Goal: Download file/media

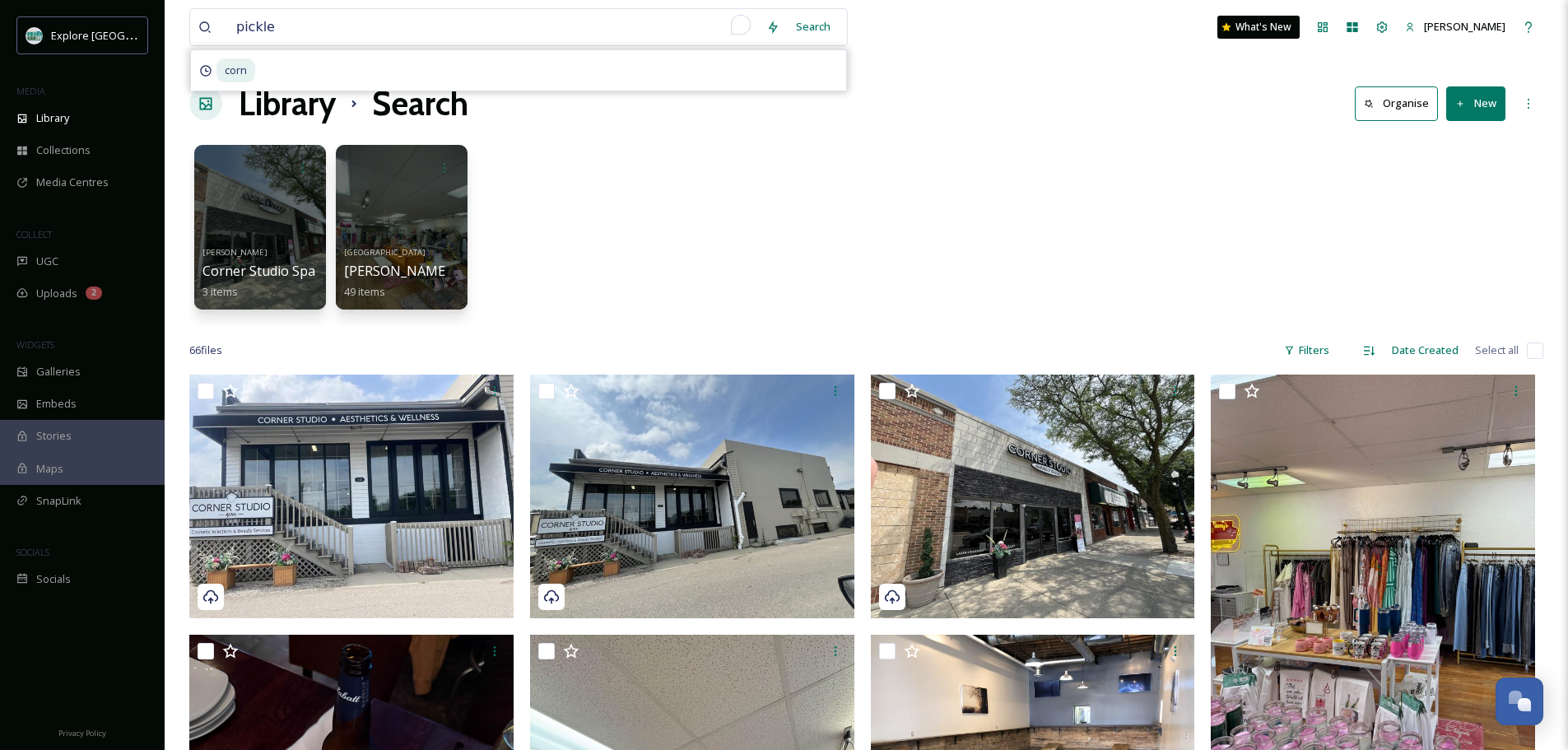
scroll to position [5577, 0]
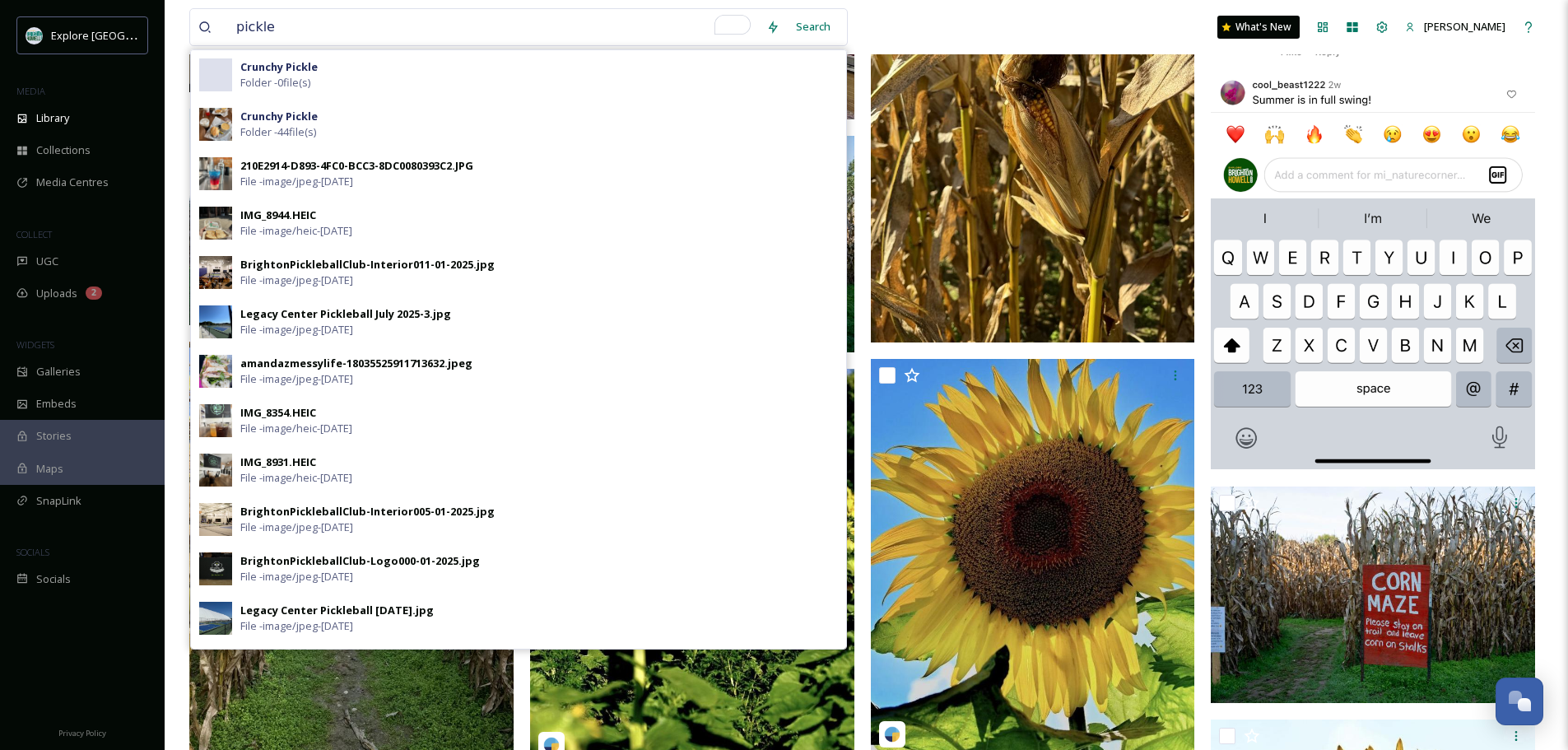
type input "pickle"
click at [306, 70] on strong "Crunchy Pickle" at bounding box center [279, 66] width 77 height 15
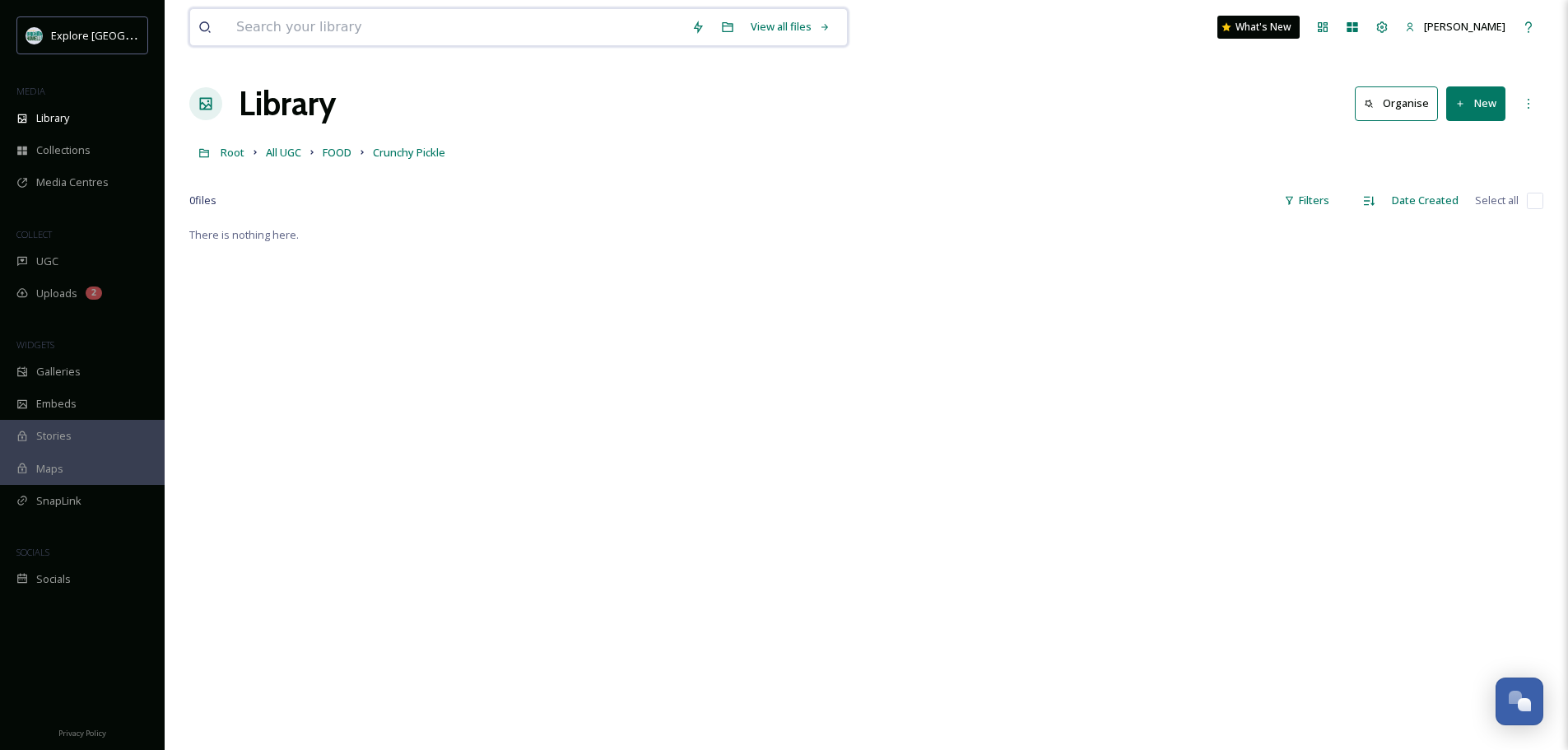
click at [306, 30] on input at bounding box center [455, 26] width 455 height 36
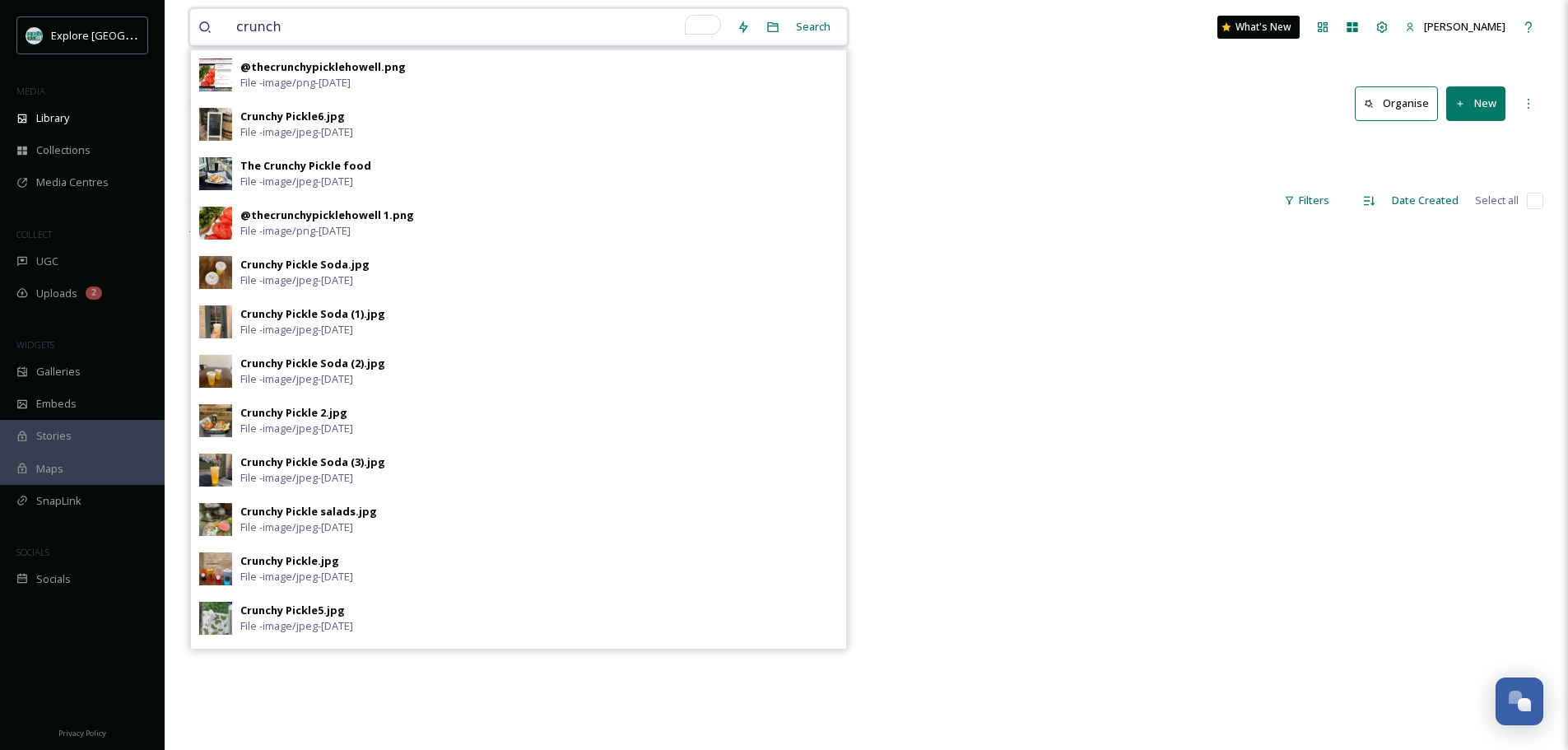
click at [298, 24] on input "crunch" at bounding box center [478, 26] width 500 height 36
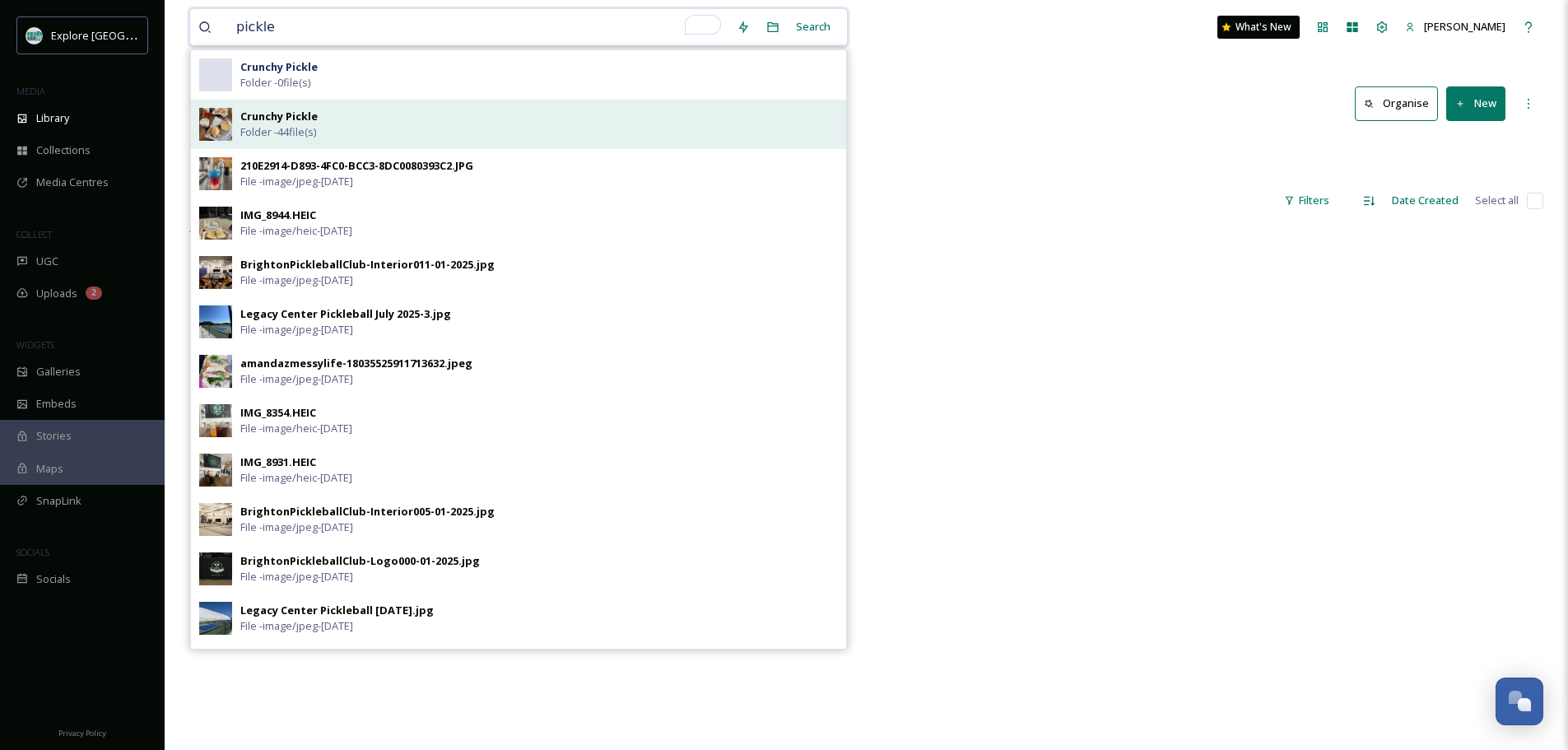
type input "pickle"
click at [310, 134] on span "Folder - 44 file(s)" at bounding box center [278, 132] width 76 height 16
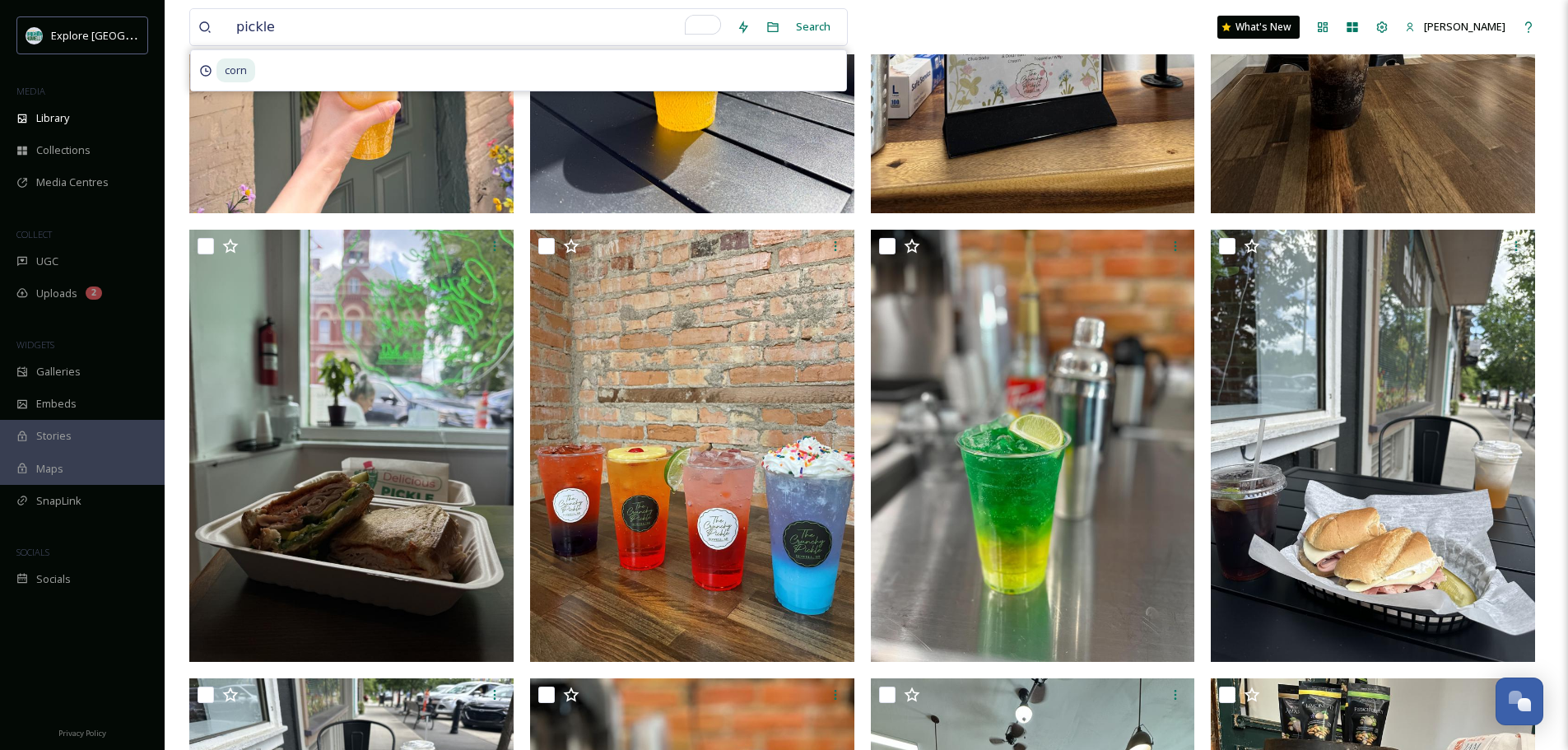
scroll to position [1067, 0]
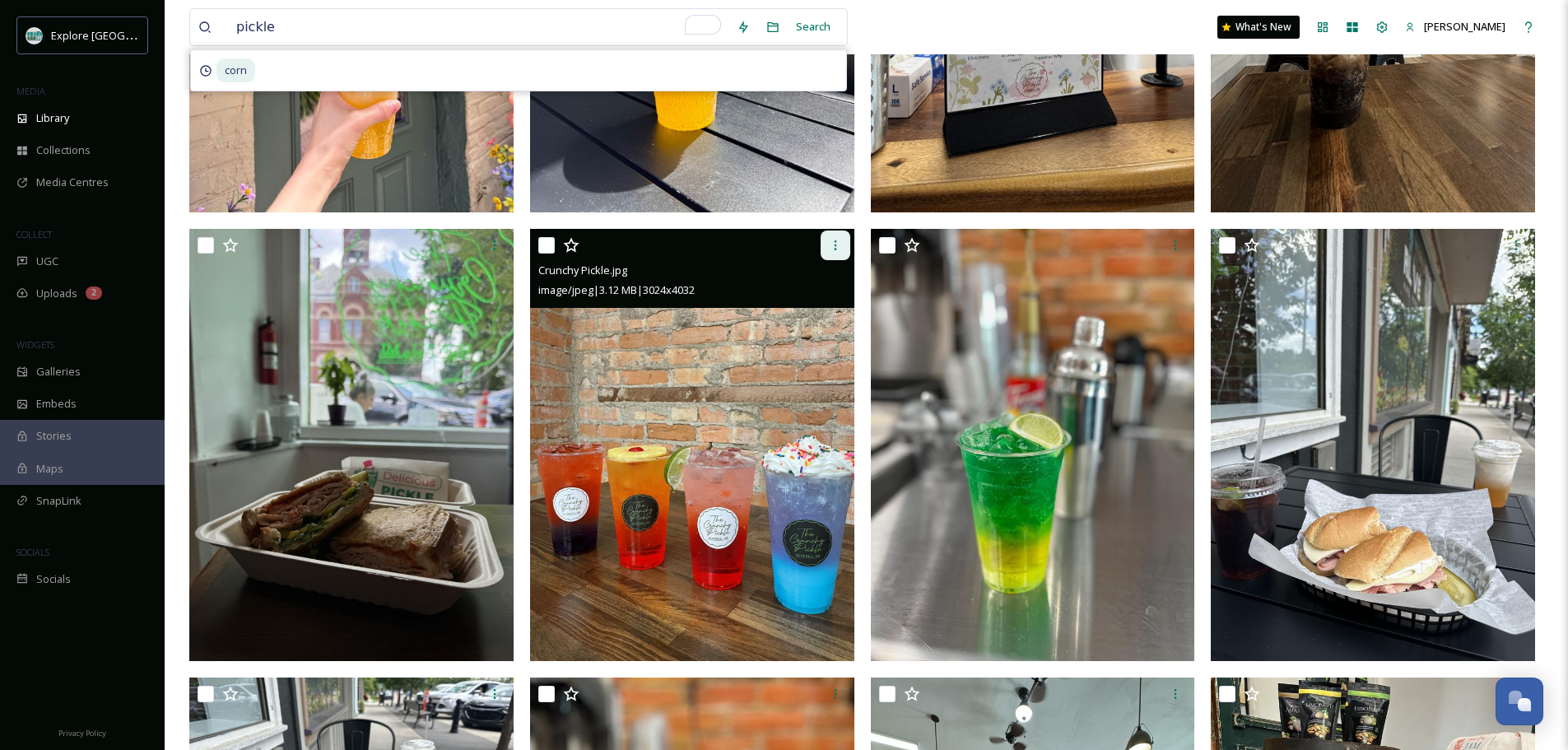
click at [829, 252] on div at bounding box center [836, 246] width 30 height 30
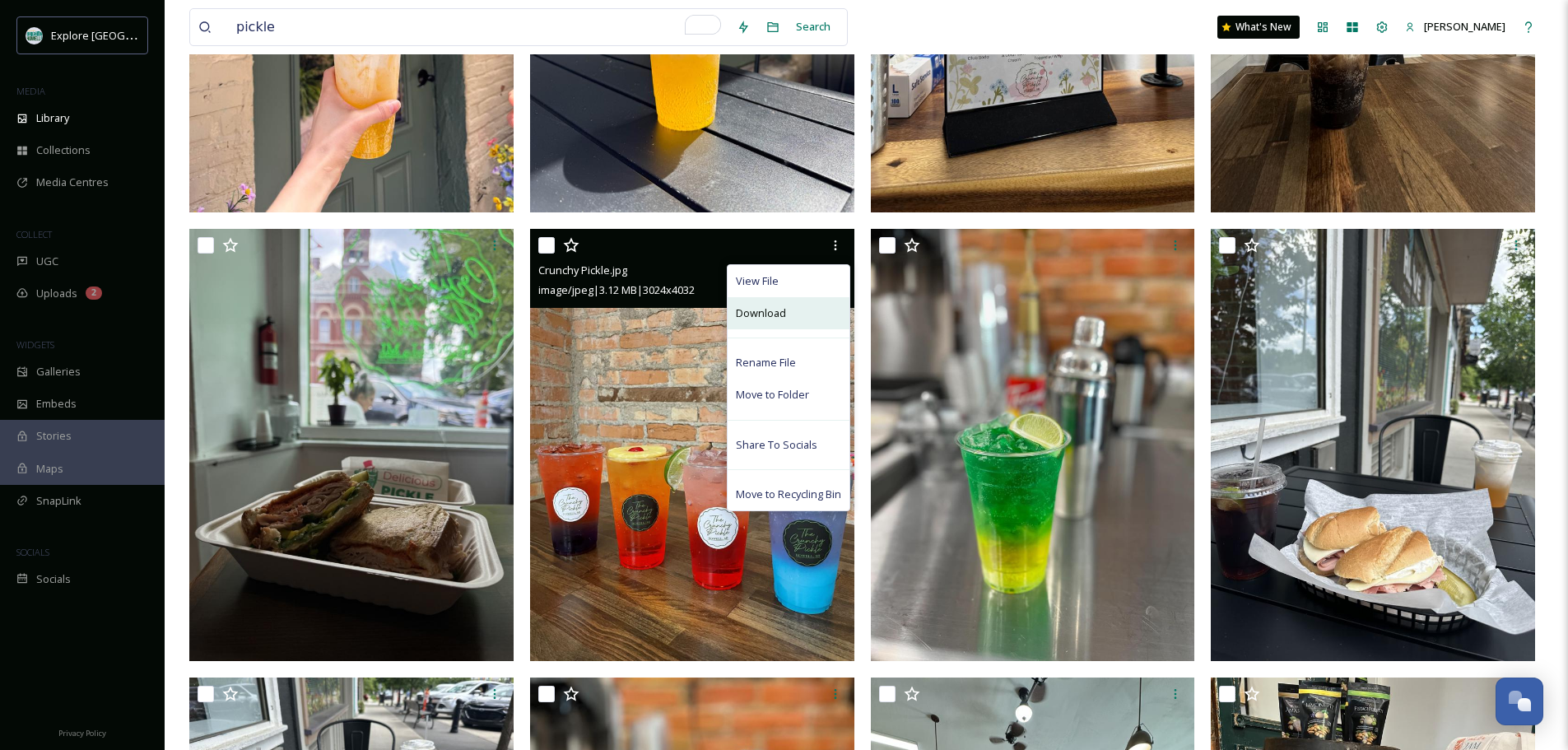
click at [828, 315] on div "Download" at bounding box center [789, 313] width 121 height 32
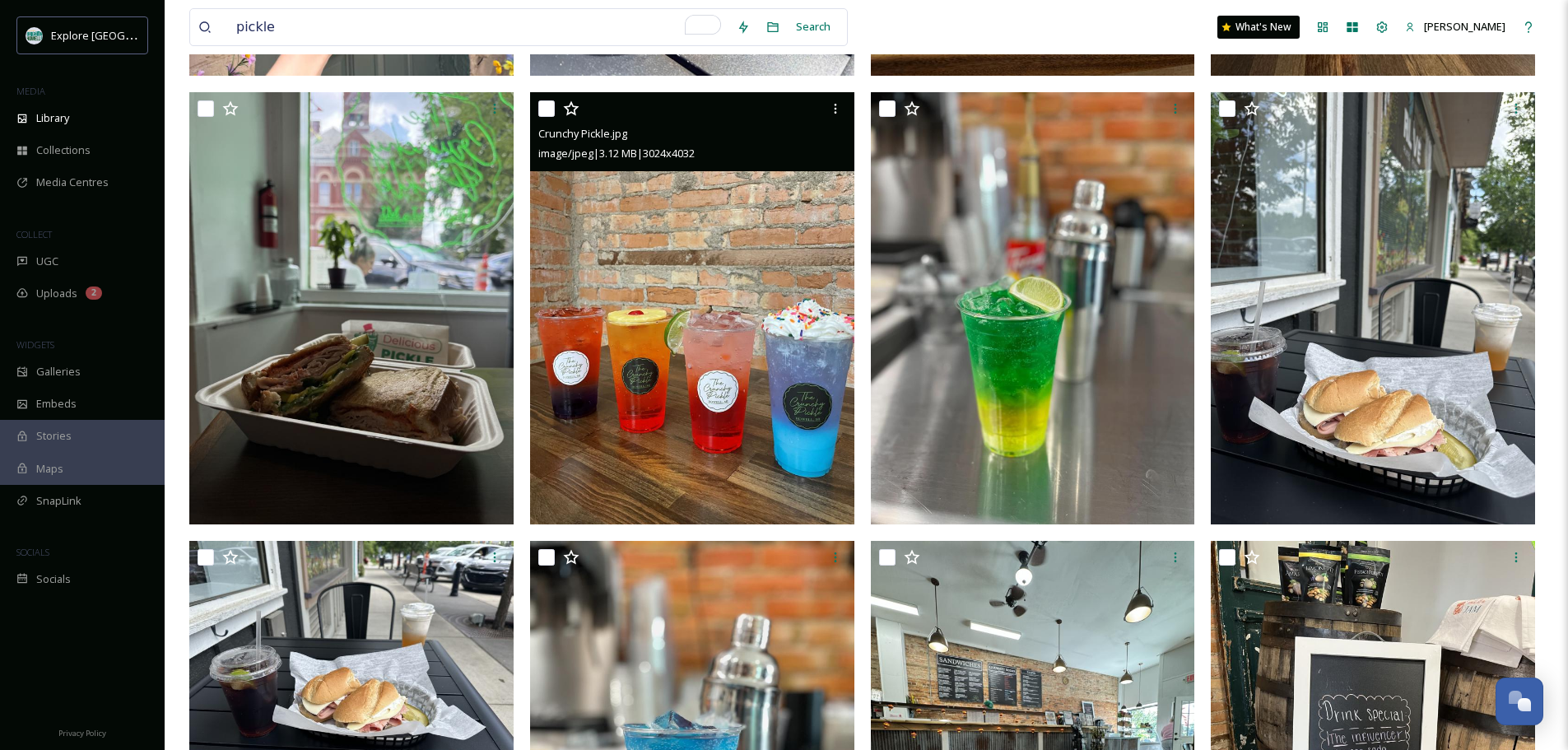
scroll to position [1197, 0]
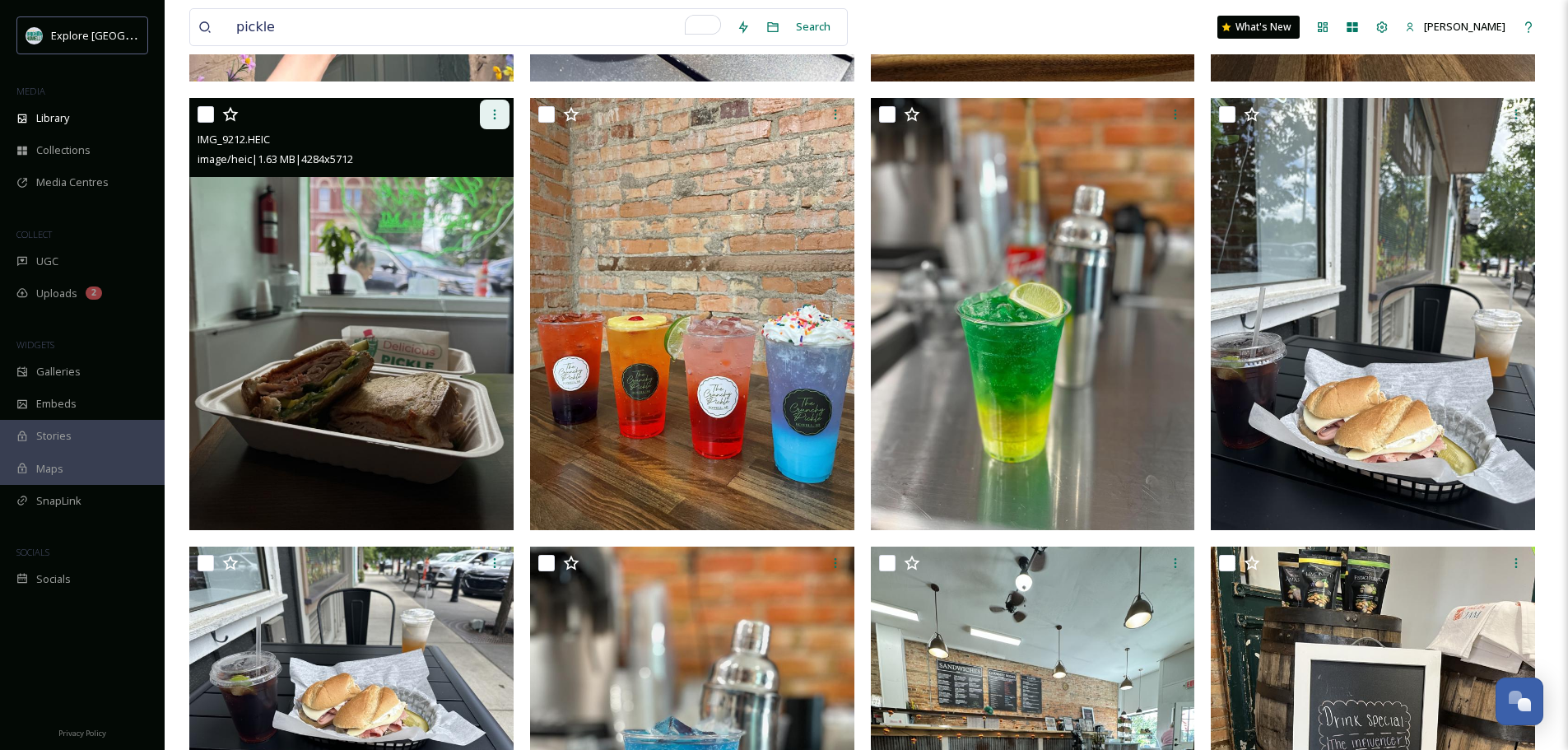
click at [492, 112] on icon at bounding box center [494, 114] width 13 height 13
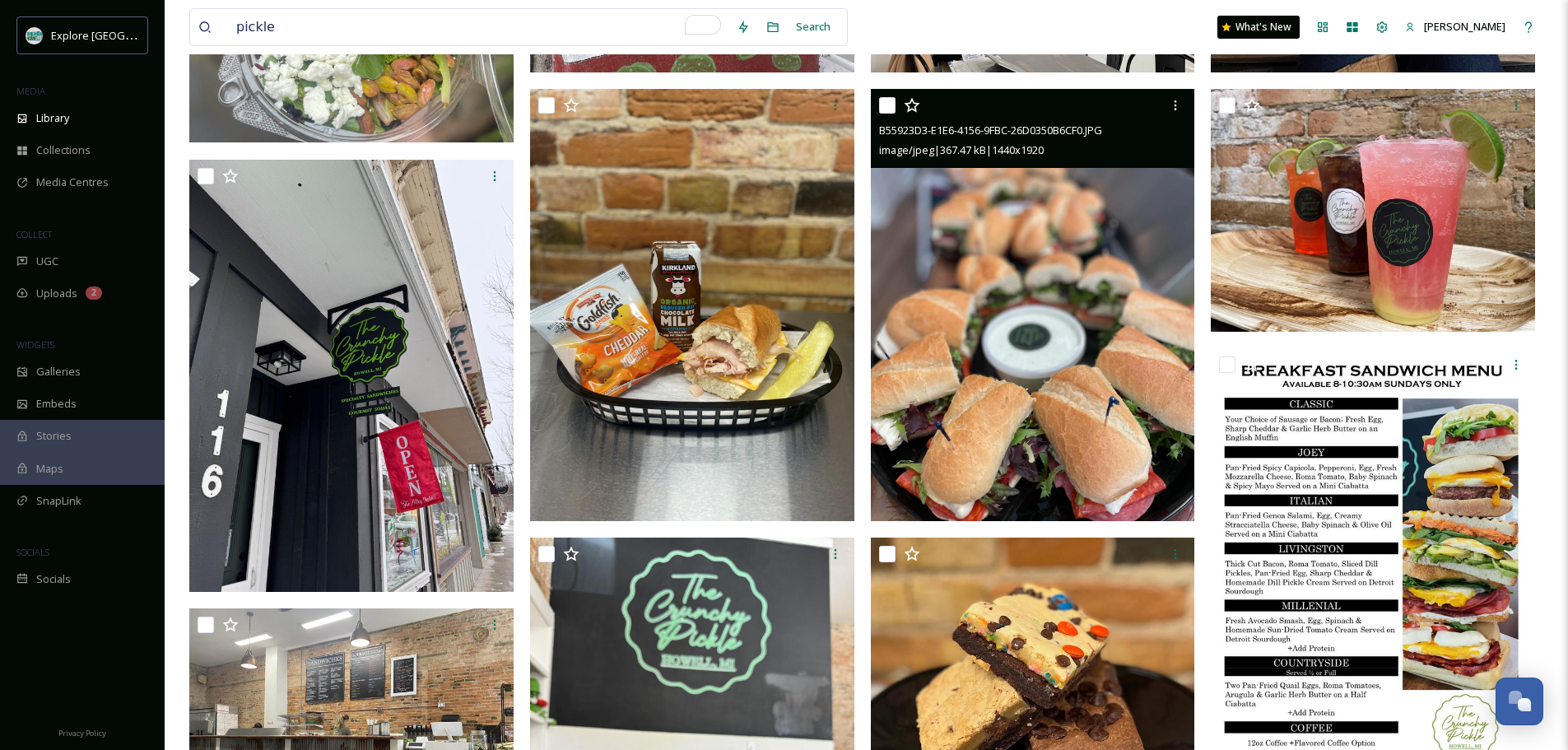
scroll to position [2554, 0]
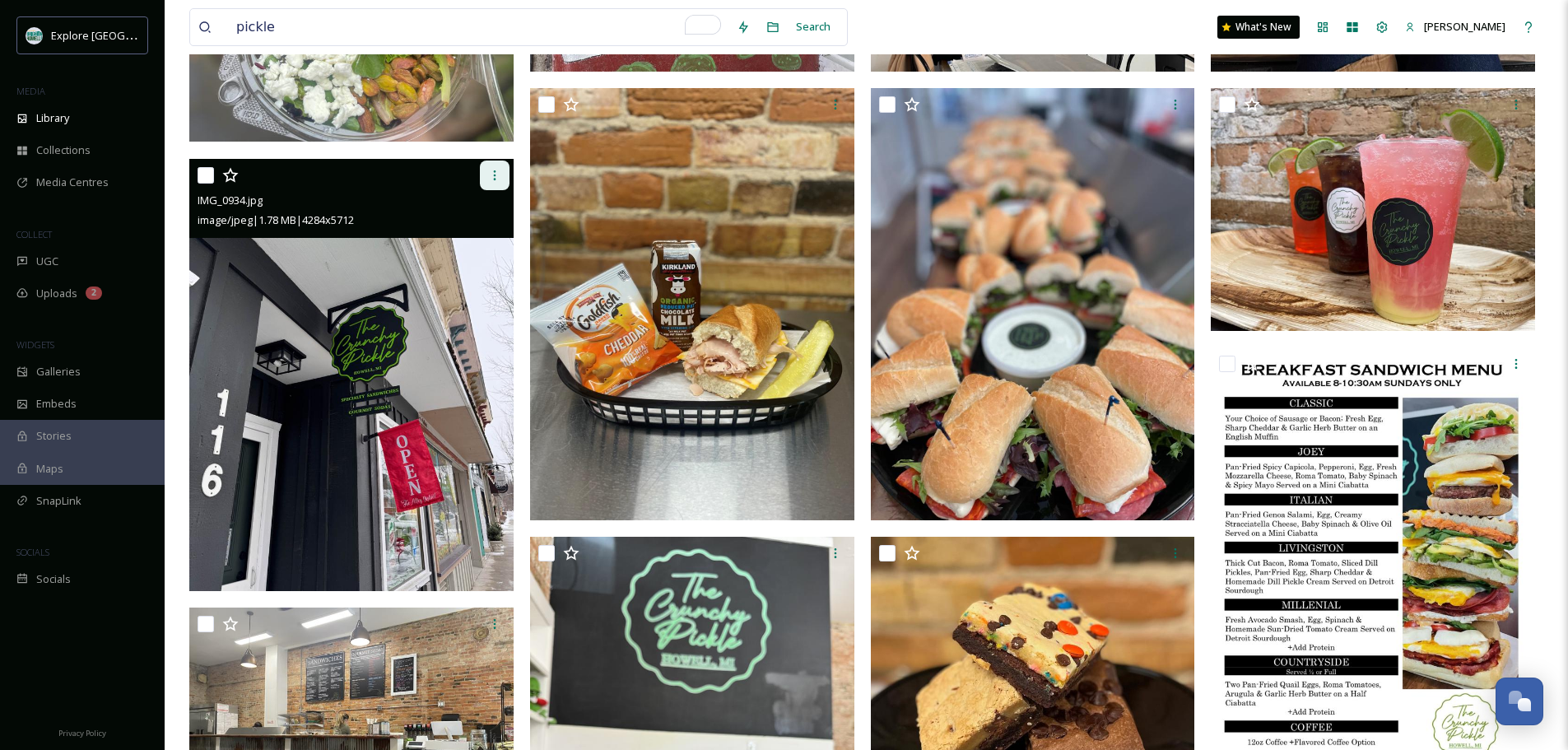
click at [493, 174] on icon at bounding box center [494, 175] width 13 height 13
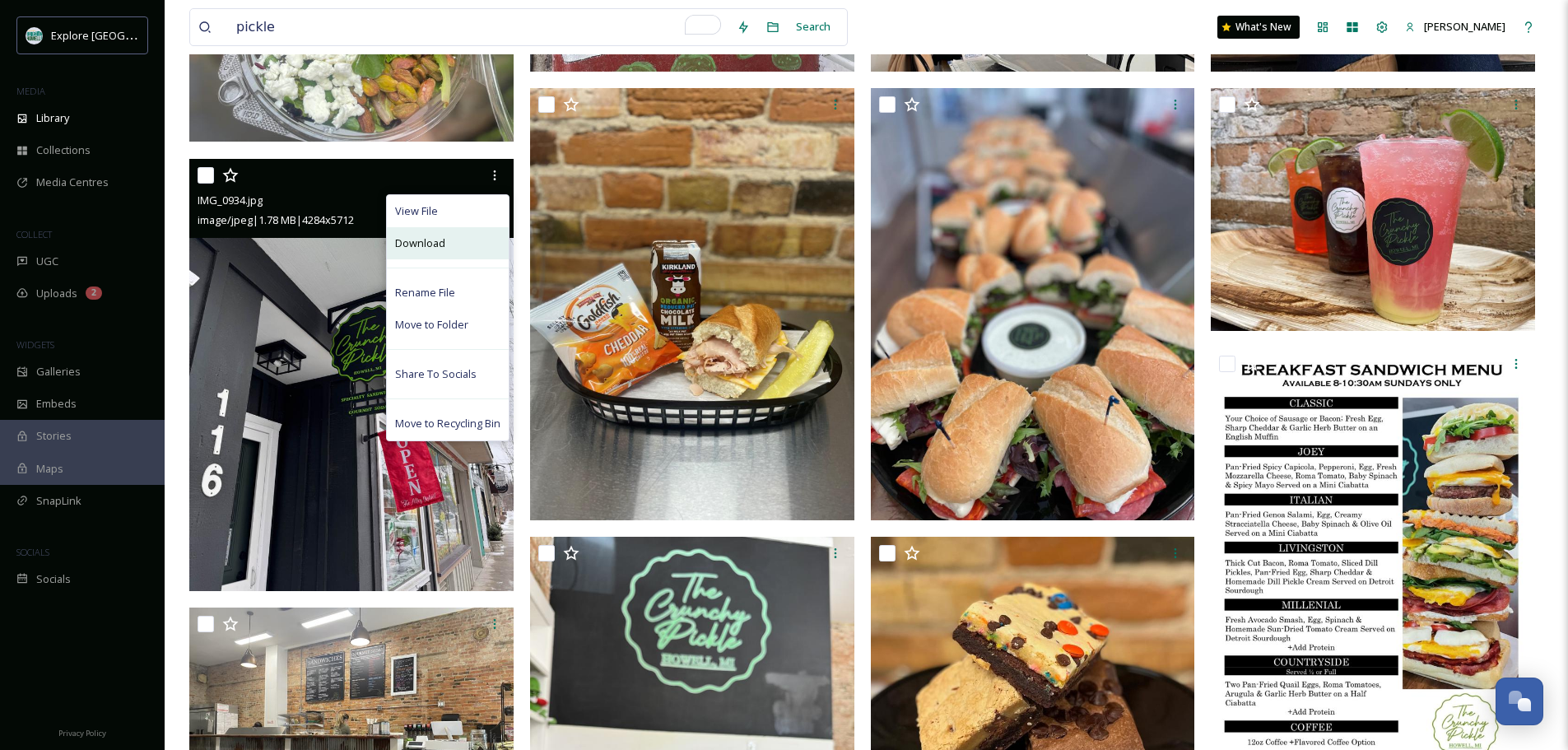
click at [458, 242] on div "Download" at bounding box center [447, 243] width 121 height 32
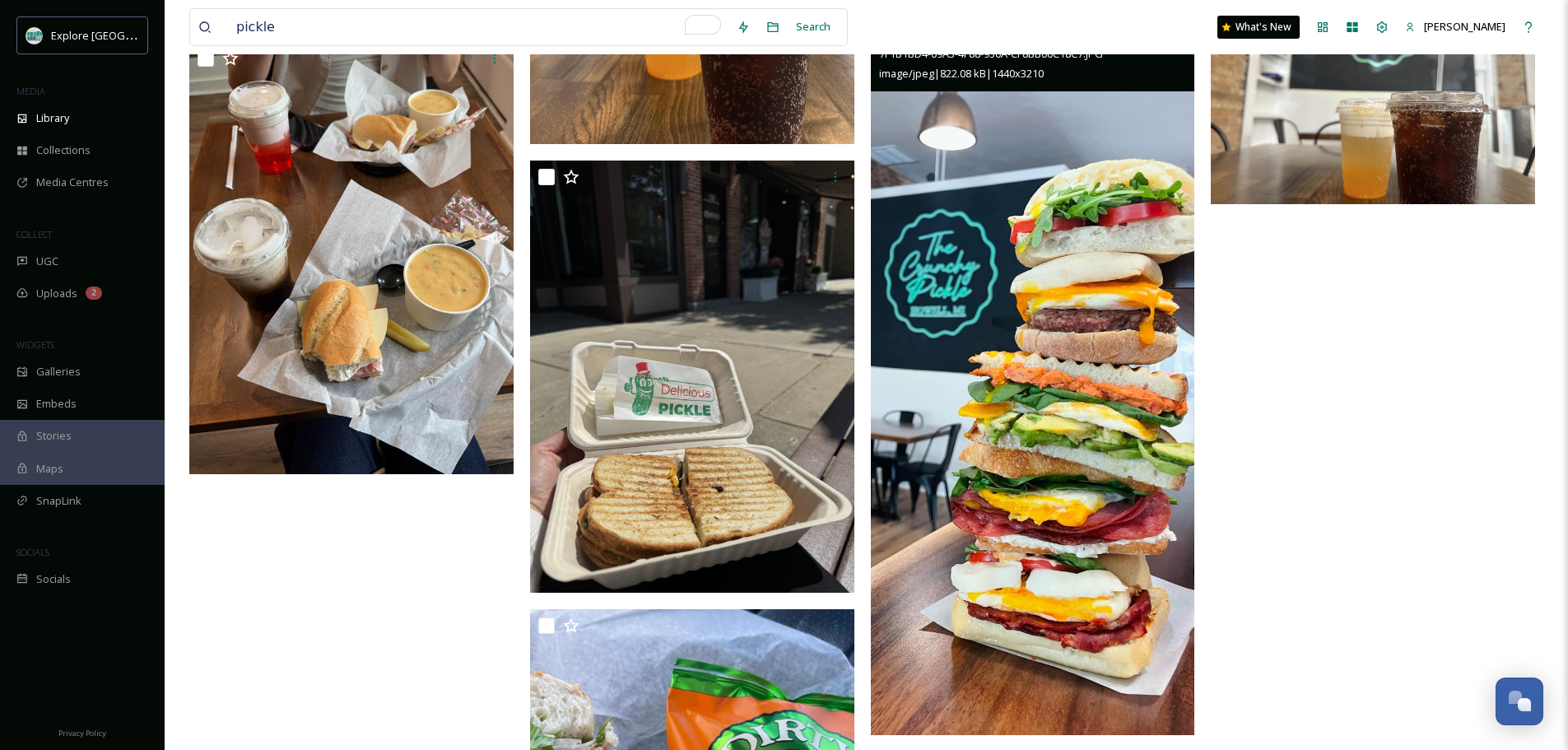
scroll to position [3732, 0]
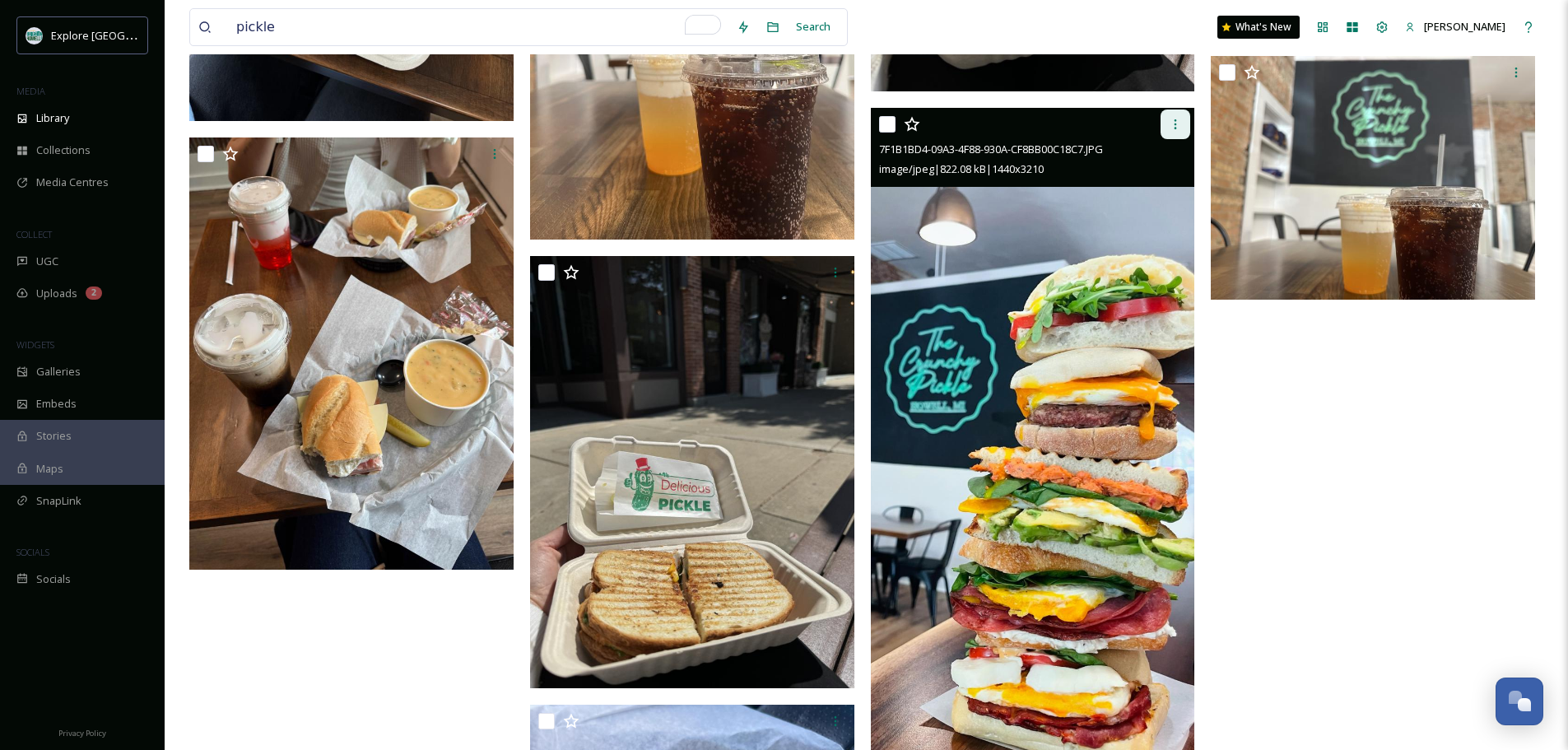
click at [1171, 121] on icon at bounding box center [1175, 124] width 13 height 13
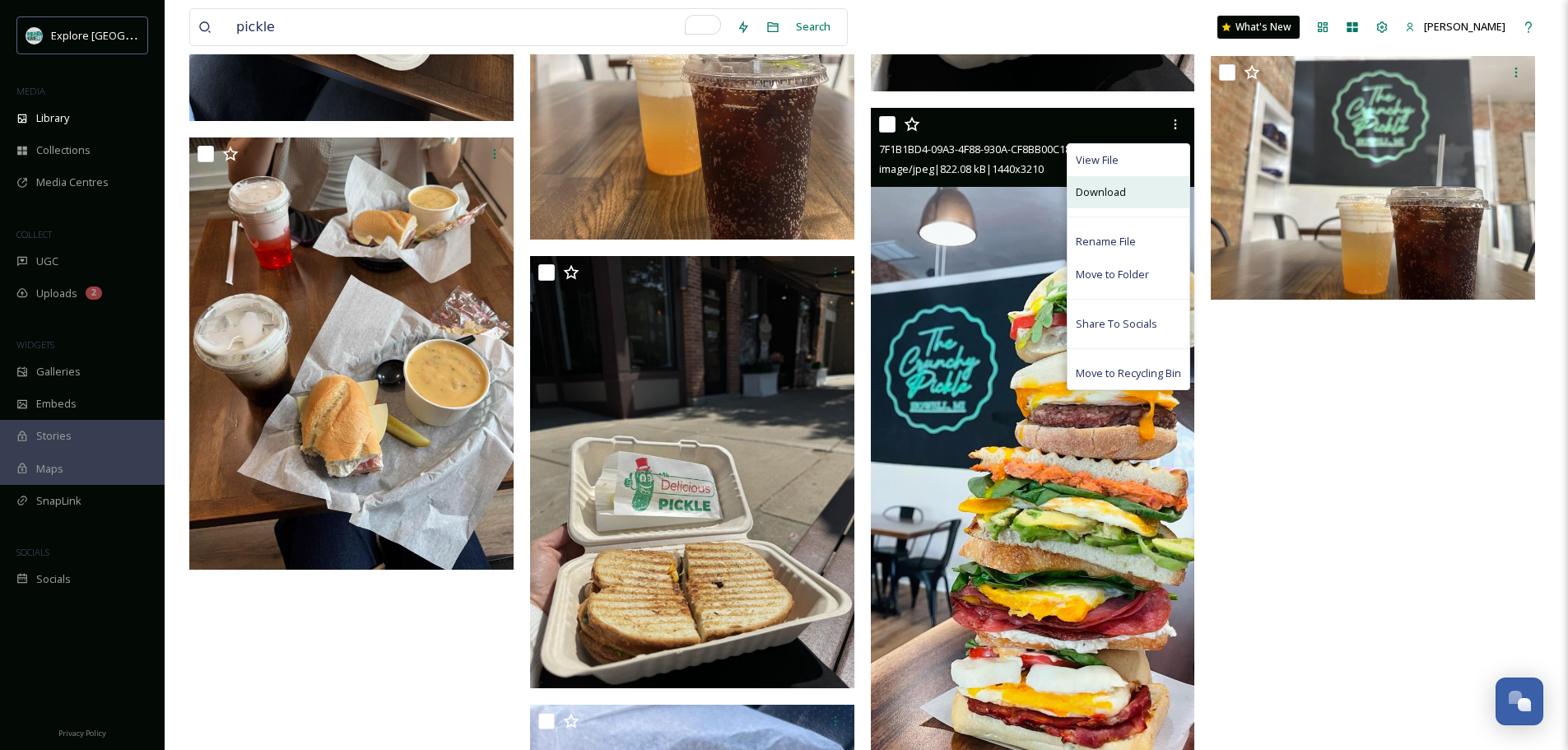
click at [1123, 197] on span "Download" at bounding box center [1101, 192] width 50 height 16
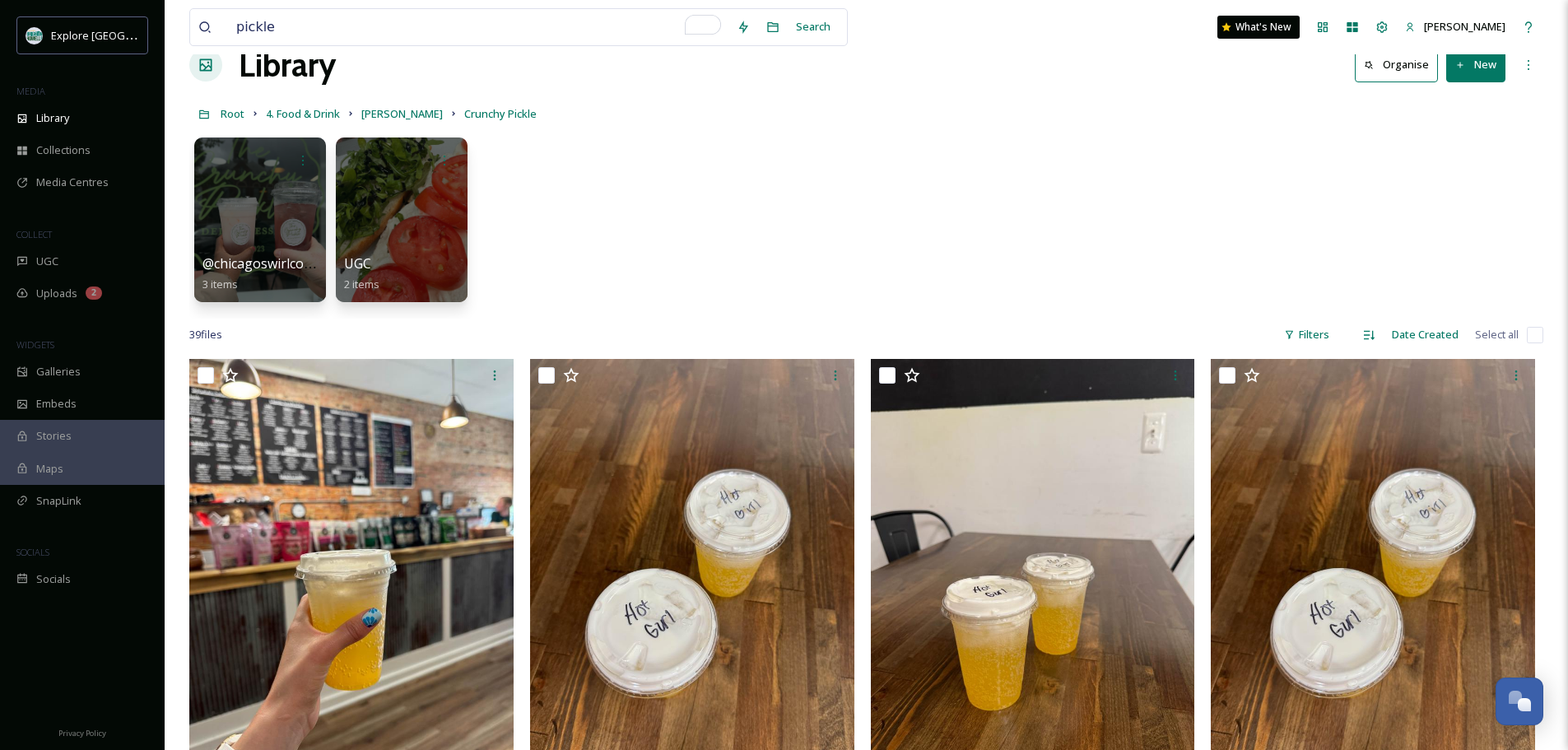
scroll to position [0, 0]
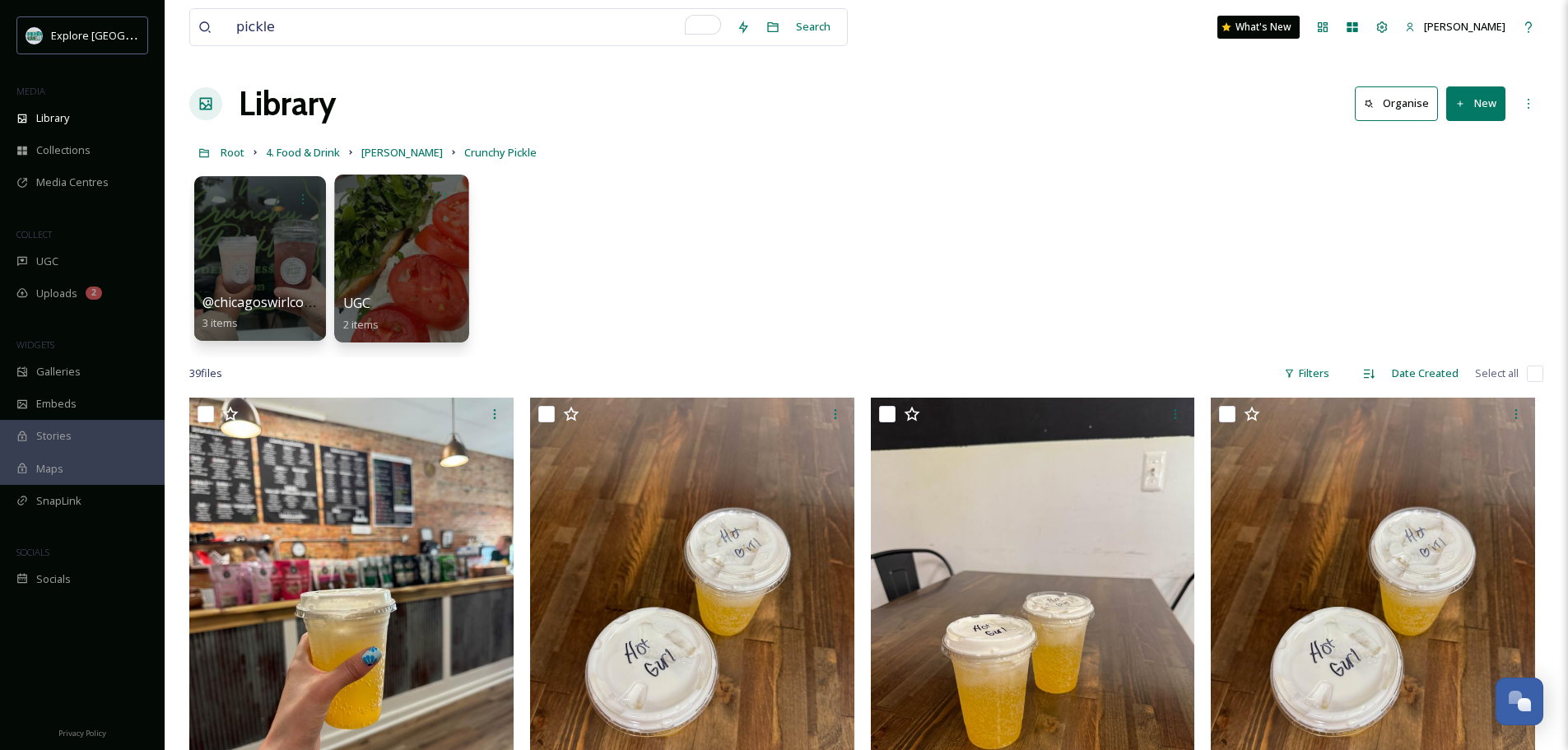
click at [363, 268] on div at bounding box center [401, 258] width 134 height 168
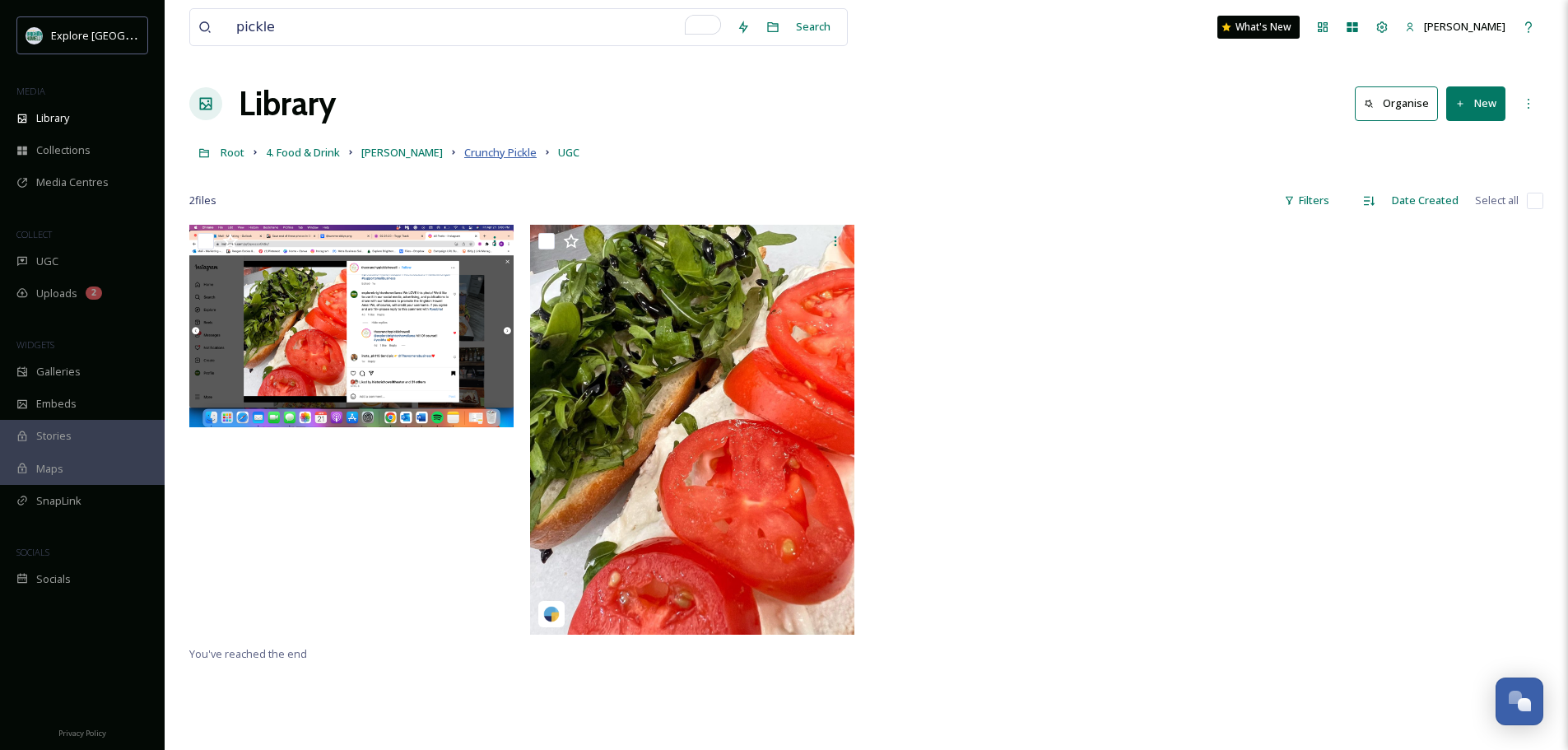
click at [464, 153] on span "Crunchy Pickle" at bounding box center [500, 152] width 72 height 15
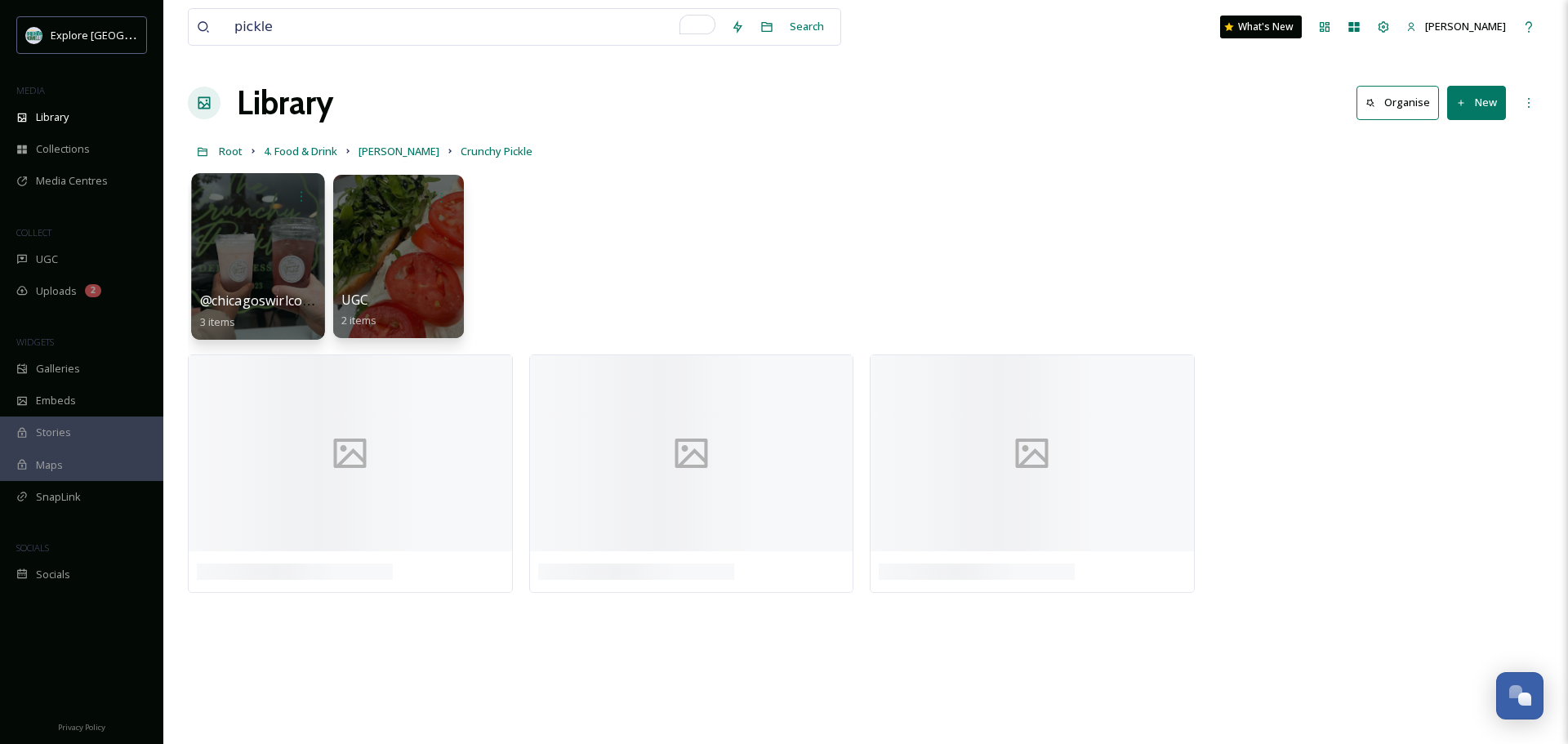
click at [279, 263] on div at bounding box center [258, 256] width 133 height 167
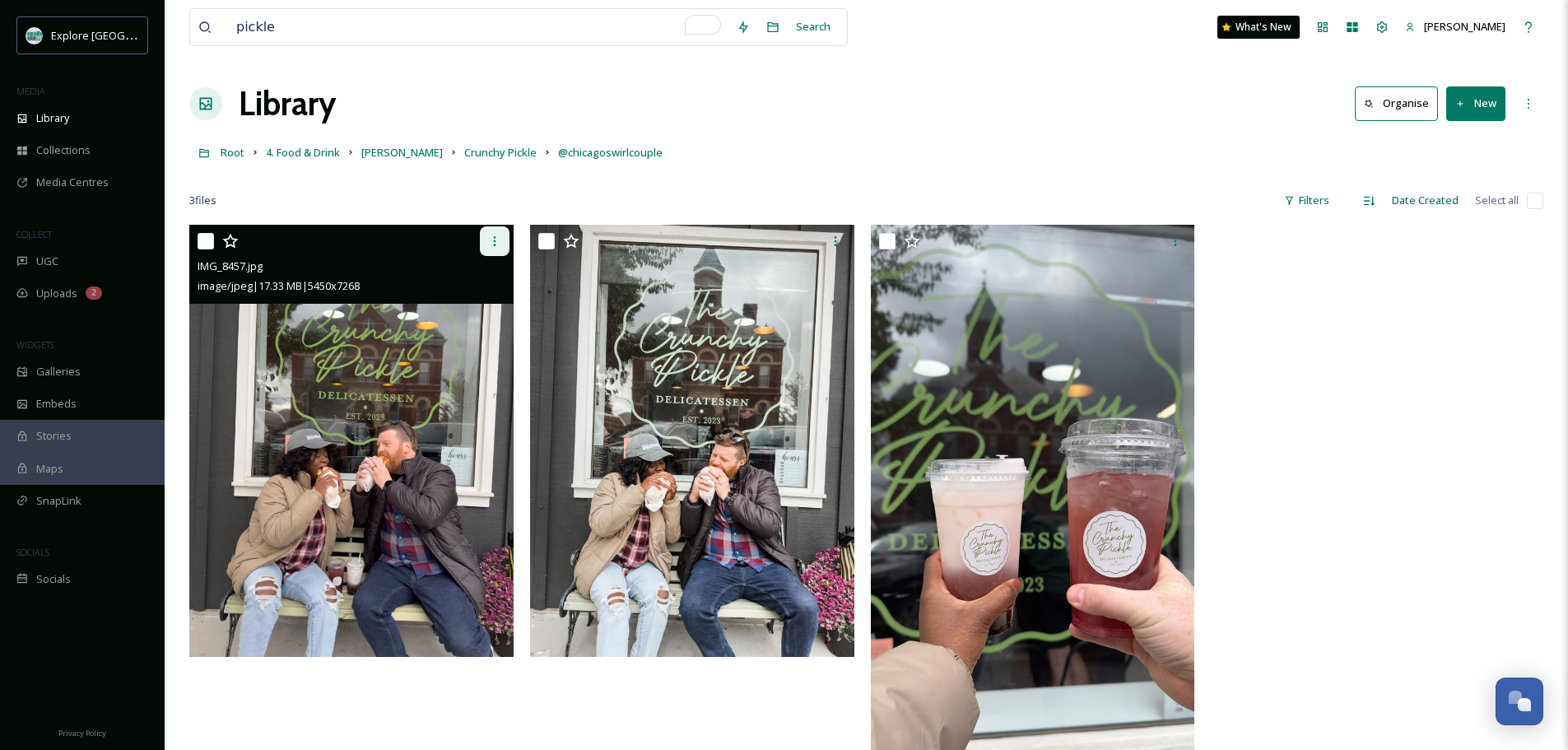
click at [487, 245] on div at bounding box center [495, 241] width 30 height 30
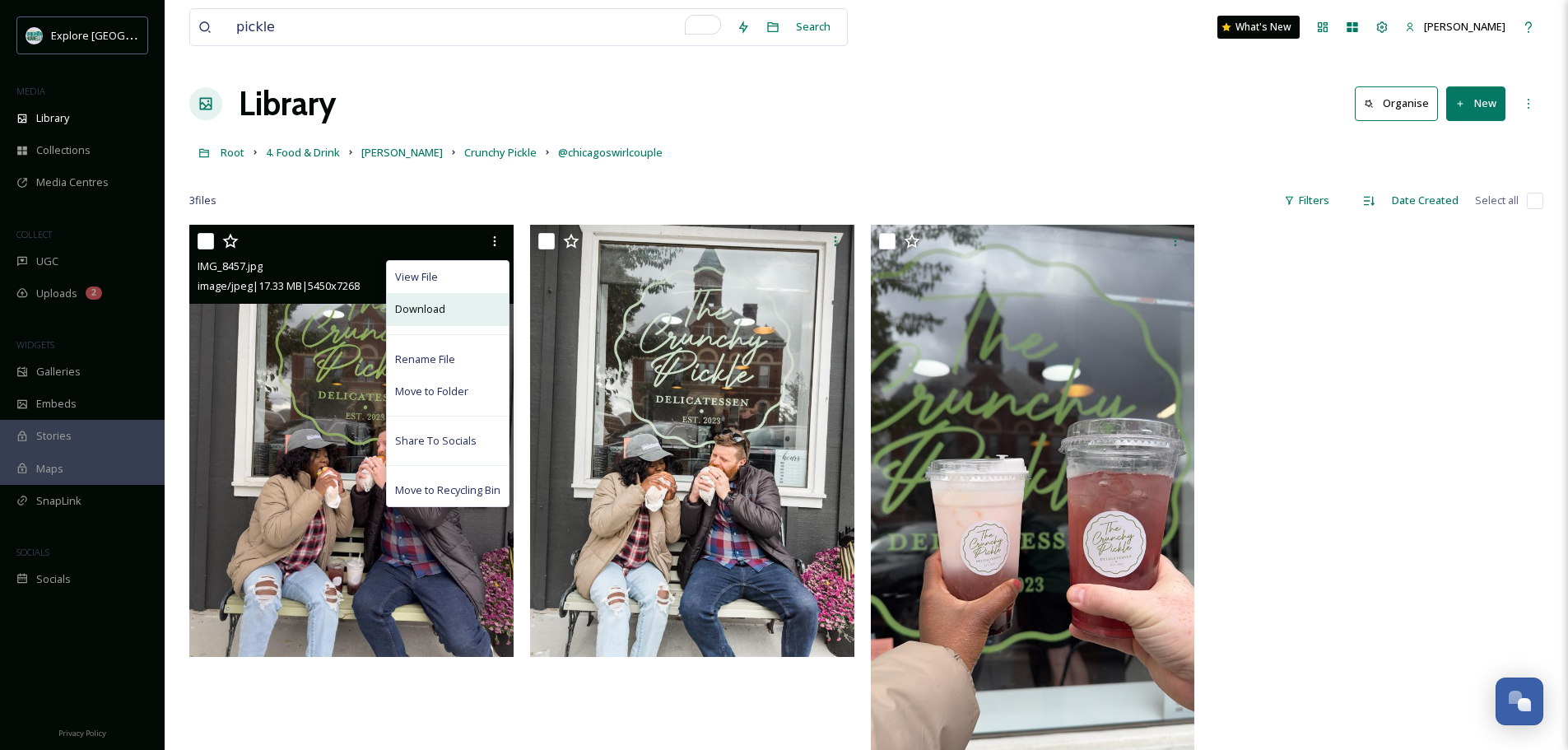
click at [478, 308] on div "Download" at bounding box center [447, 309] width 121 height 32
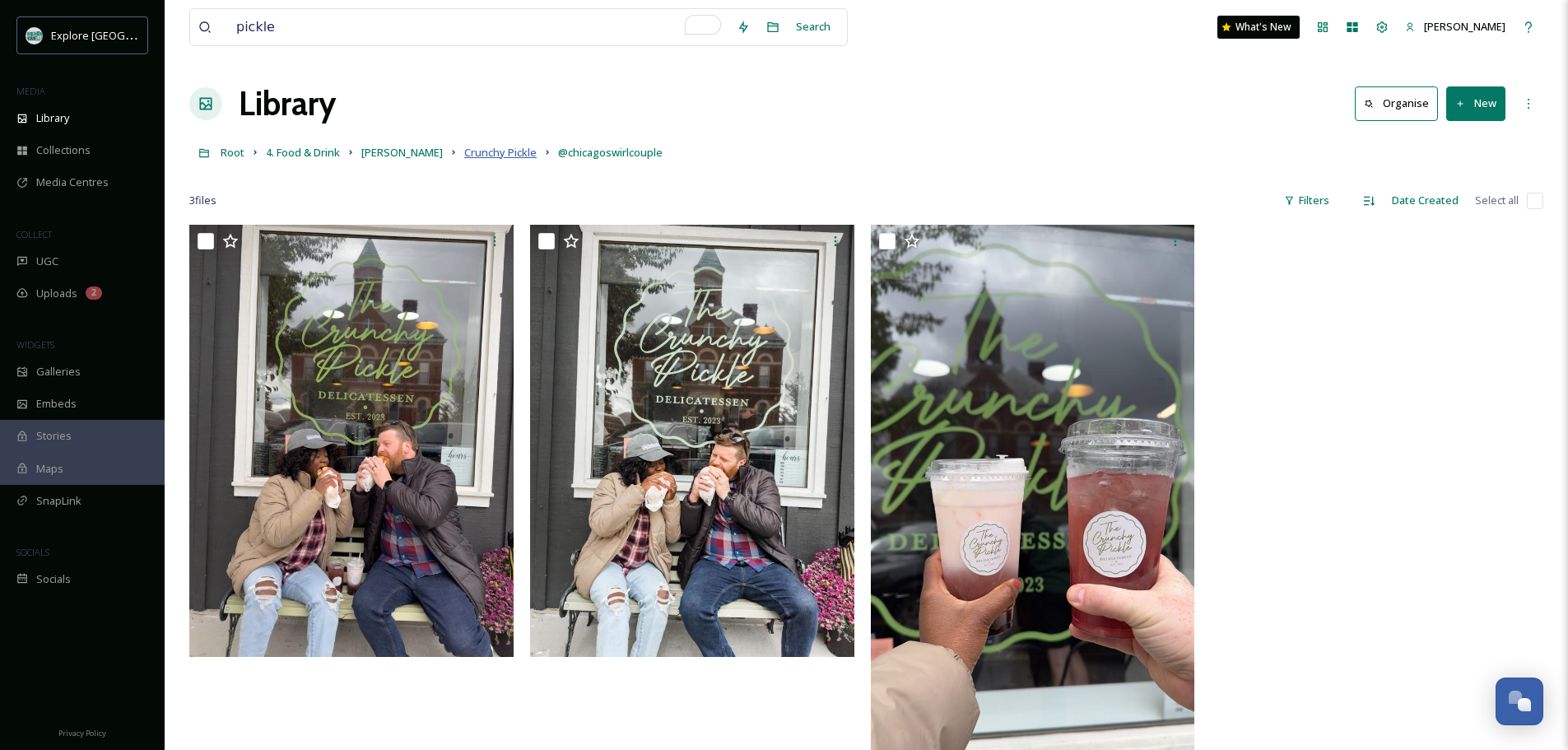
click at [464, 151] on span "Crunchy Pickle" at bounding box center [500, 152] width 72 height 15
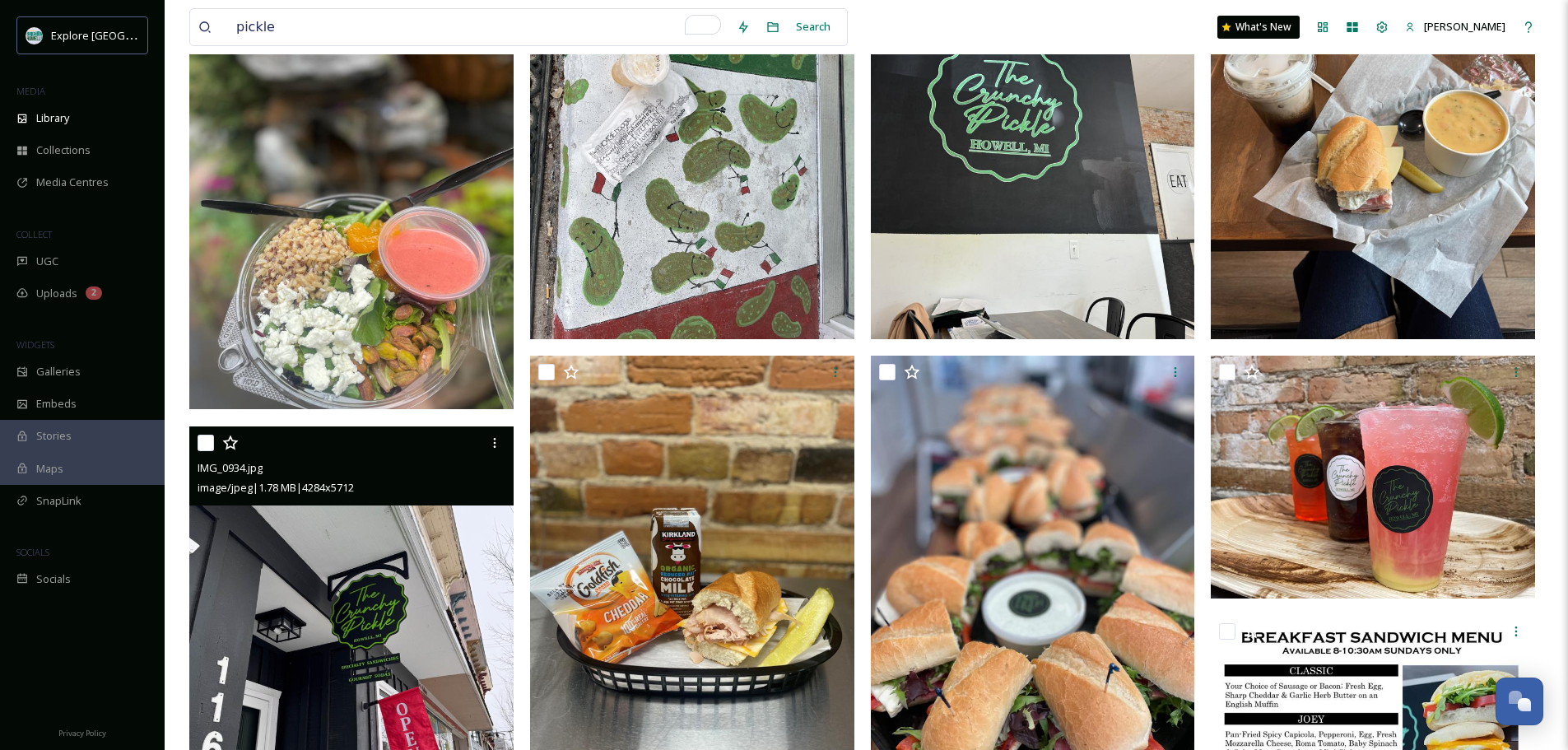
scroll to position [2158, 0]
